Goal: Find specific page/section: Find specific page/section

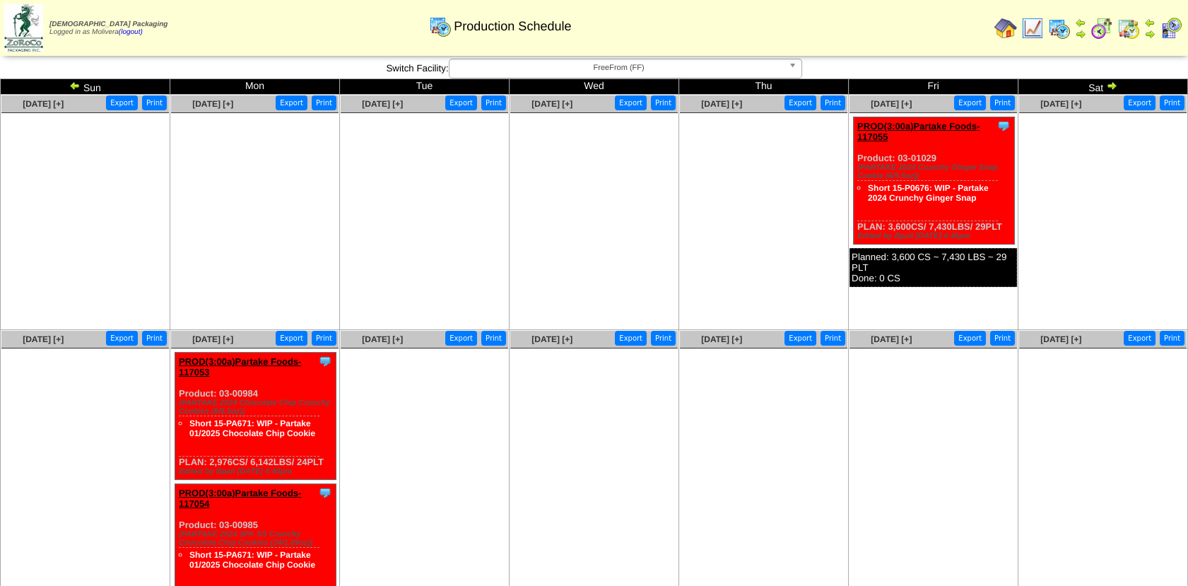
click at [1096, 32] on img at bounding box center [1102, 28] width 23 height 23
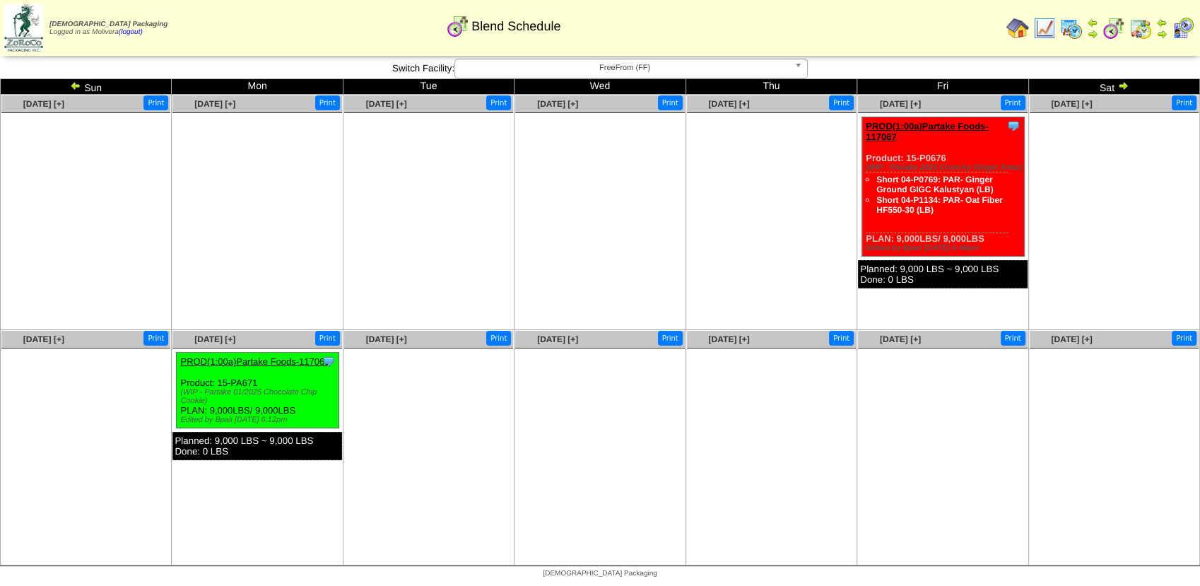
click at [717, 66] on span "FreeFrom (FF)" at bounding box center [625, 67] width 328 height 17
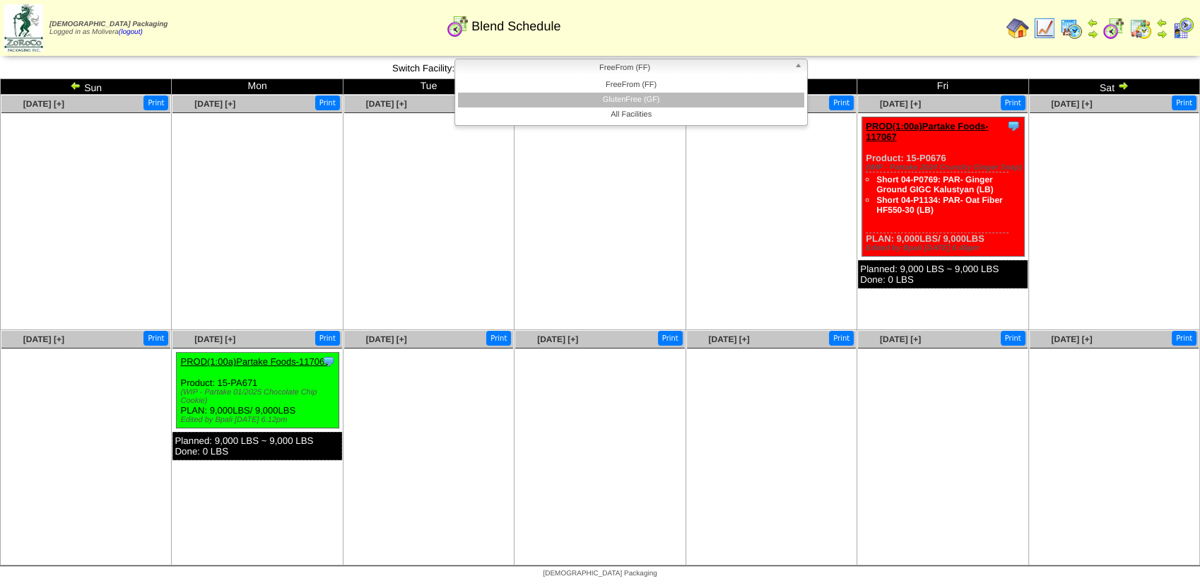
click at [688, 100] on li "GlutenFree (GF)" at bounding box center [631, 100] width 346 height 15
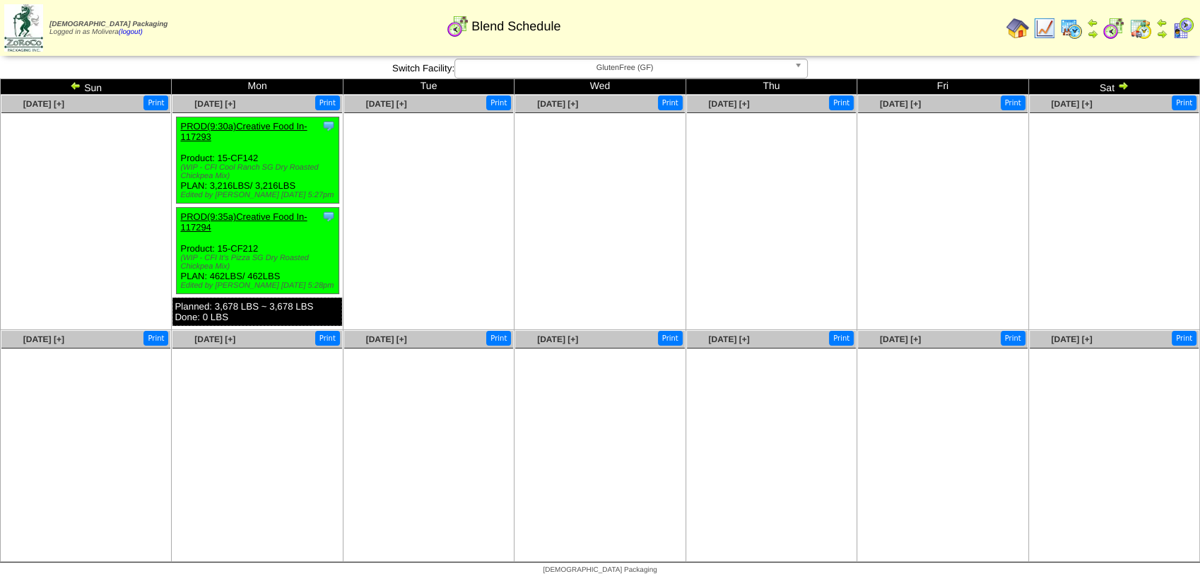
click at [78, 87] on img at bounding box center [75, 85] width 11 height 11
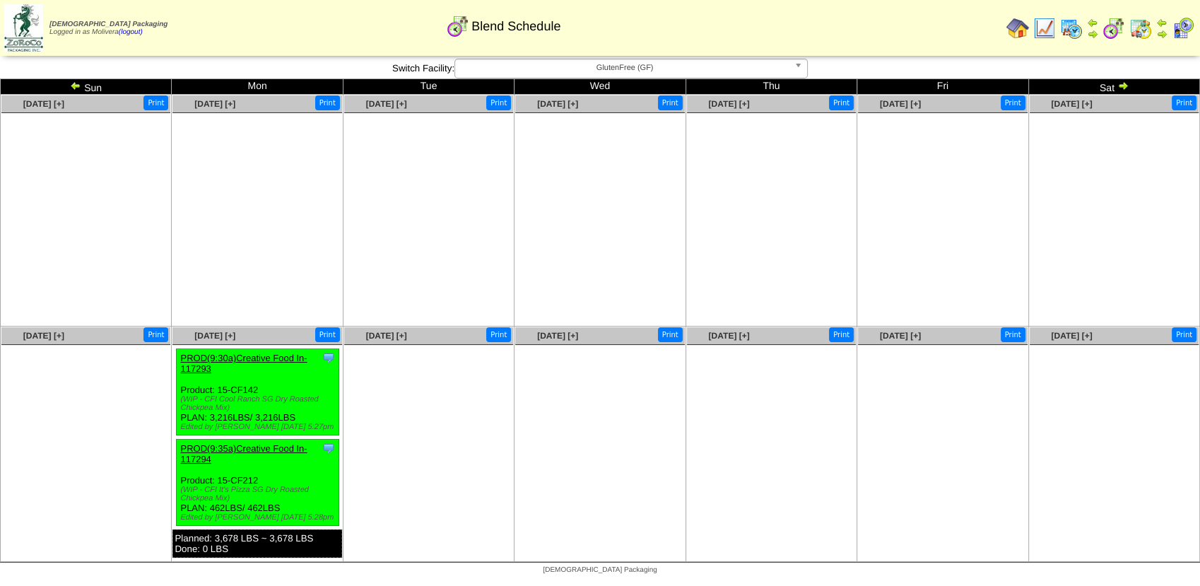
click at [78, 87] on img at bounding box center [75, 85] width 11 height 11
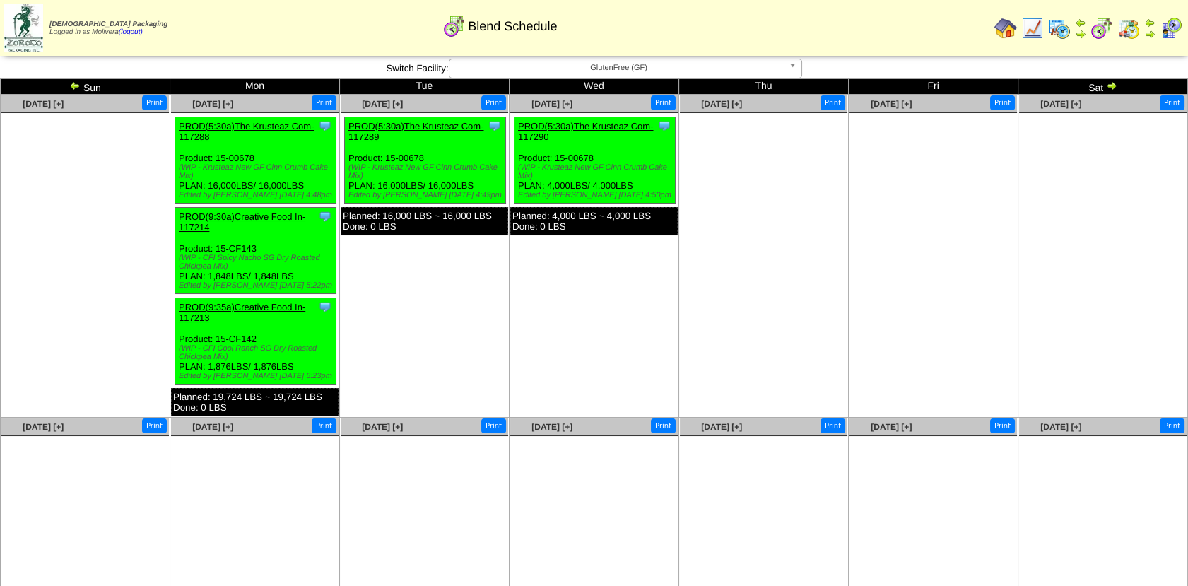
click at [78, 87] on img at bounding box center [74, 85] width 11 height 11
